Goal: Communication & Community: Answer question/provide support

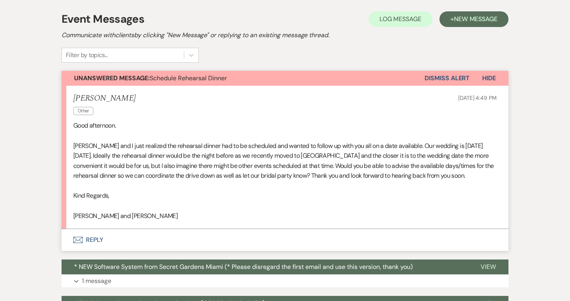
click at [125, 234] on button "Envelope Reply" at bounding box center [285, 240] width 447 height 22
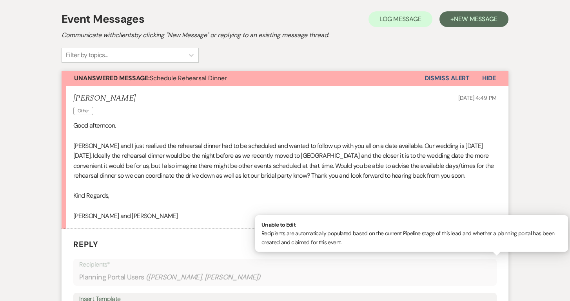
click at [126, 262] on p "Recipients*" at bounding box center [285, 265] width 412 height 10
click at [127, 270] on div "Planning Portal Users ( [PERSON_NAME], [PERSON_NAME] )" at bounding box center [285, 277] width 412 height 15
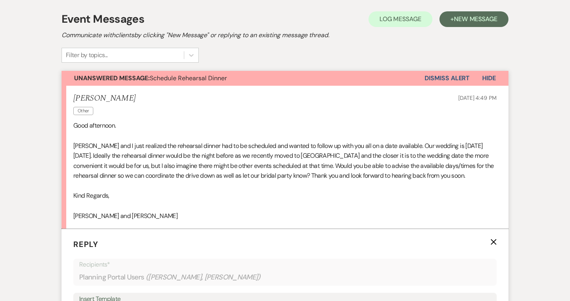
click at [294, 272] on div "Planning Portal Users ( [PERSON_NAME], [PERSON_NAME] )" at bounding box center [285, 277] width 412 height 15
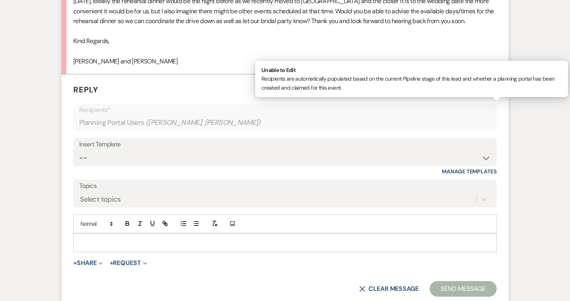
scroll to position [313, 0]
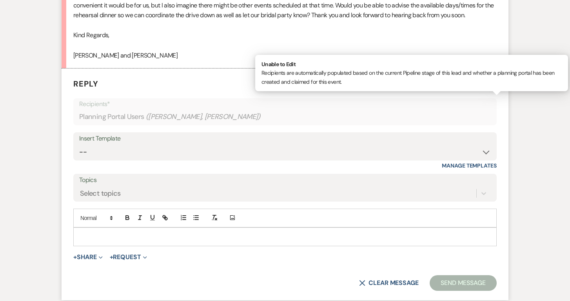
click at [102, 234] on p at bounding box center [285, 237] width 411 height 9
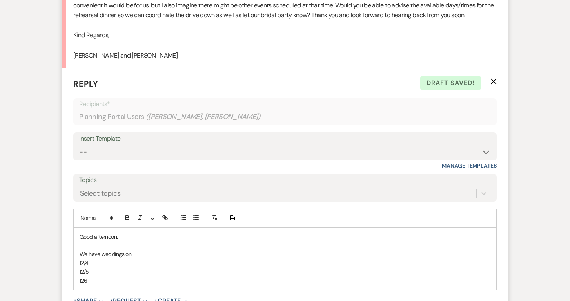
click at [133, 252] on p "We have weddings on" at bounding box center [285, 254] width 411 height 9
click at [90, 277] on p "126" at bounding box center [285, 281] width 411 height 9
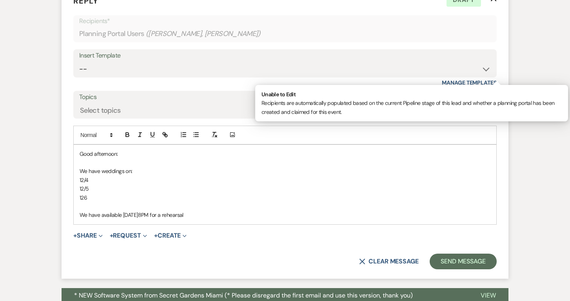
scroll to position [401, 0]
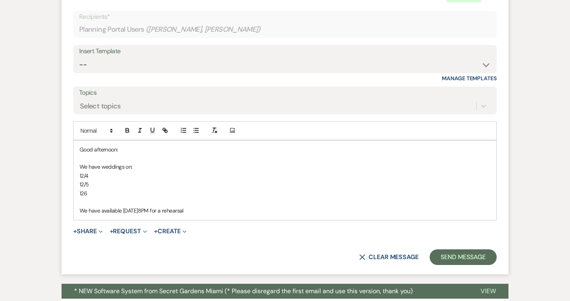
click at [192, 207] on p "We have available [DATE]8PM for a rehearsal" at bounding box center [285, 211] width 411 height 9
click at [238, 207] on p "We have available 12/3@8PM for a rehearsal. Pease call me mONDAY @305-962-3871" at bounding box center [285, 211] width 411 height 9
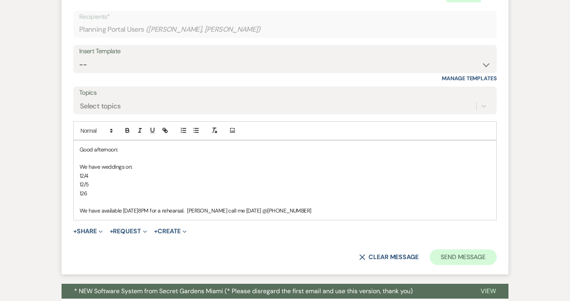
click at [458, 252] on button "Send Message" at bounding box center [463, 258] width 67 height 16
